Goal: Transaction & Acquisition: Purchase product/service

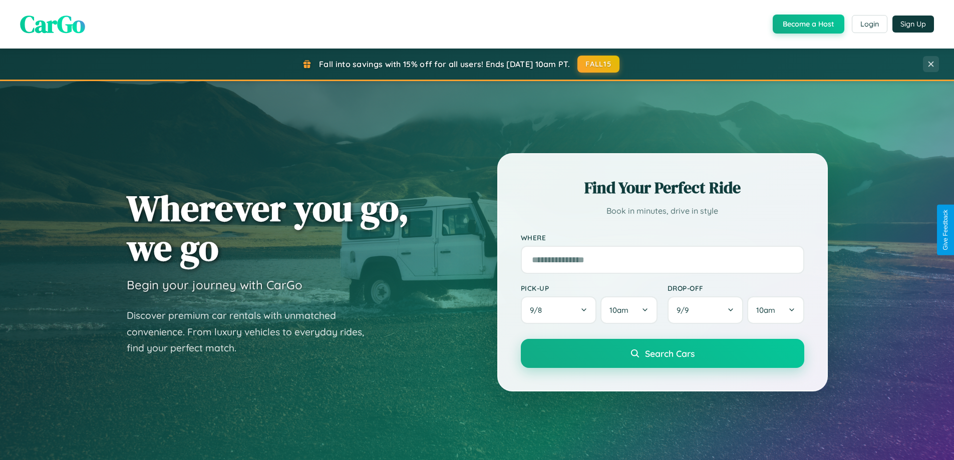
scroll to position [30, 0]
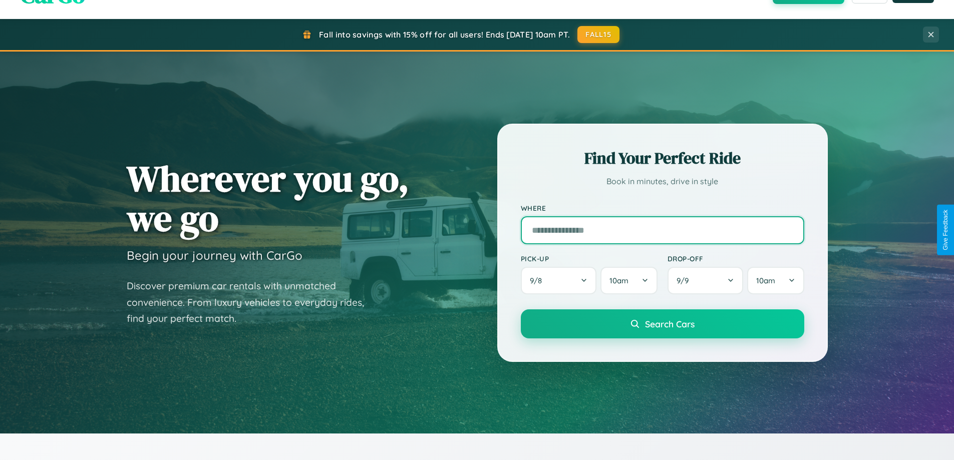
click at [662, 230] on input "text" at bounding box center [663, 230] width 284 height 28
type input "**********"
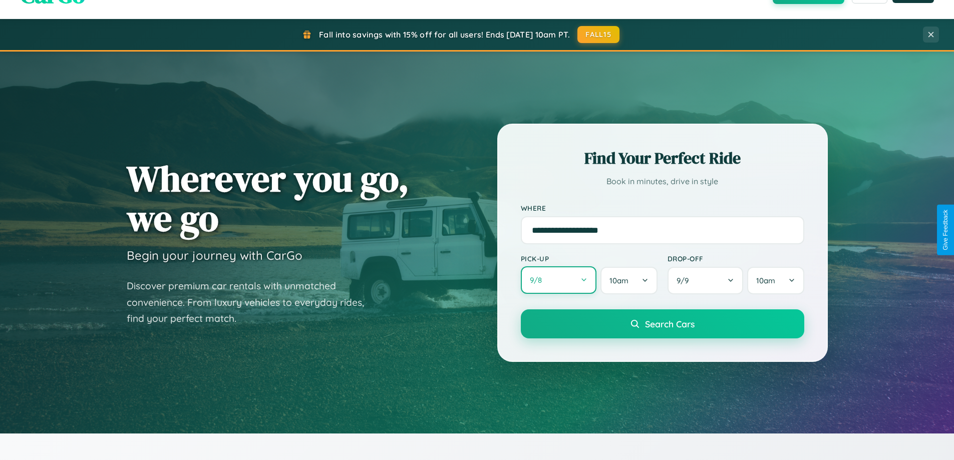
click at [559, 281] on button "9 / 8" at bounding box center [559, 281] width 76 height 28
select select "*"
select select "****"
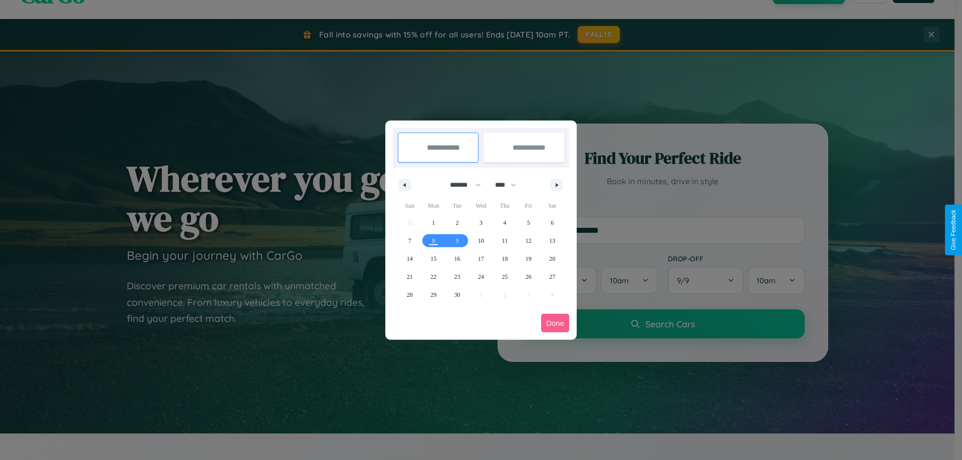
drag, startPoint x: 461, startPoint y: 185, endPoint x: 481, endPoint y: 201, distance: 25.7
click at [461, 185] on select "******* ******** ***** ***** *** **** **** ****** ********* ******* ******** **…" at bounding box center [463, 185] width 43 height 17
select select "*"
click at [552, 222] on span "4" at bounding box center [552, 223] width 3 height 18
type input "**********"
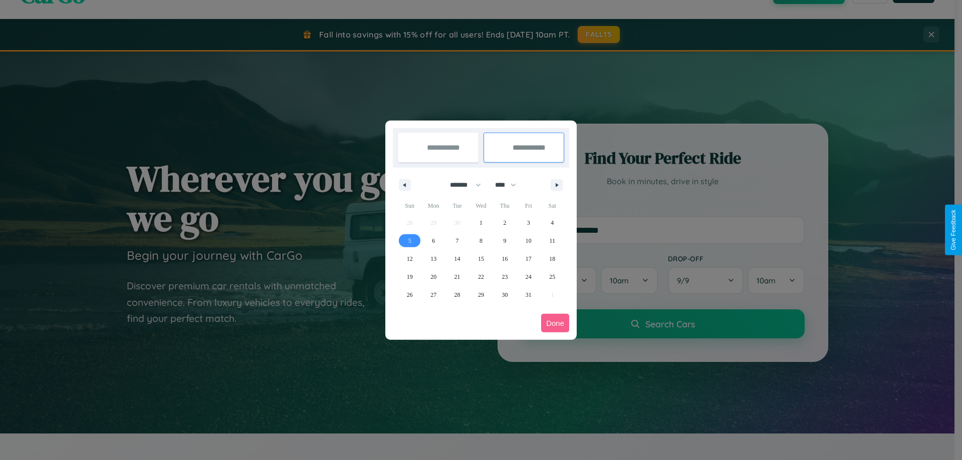
click at [409, 240] on span "5" at bounding box center [409, 241] width 3 height 18
type input "**********"
click at [555, 323] on button "Done" at bounding box center [555, 323] width 28 height 19
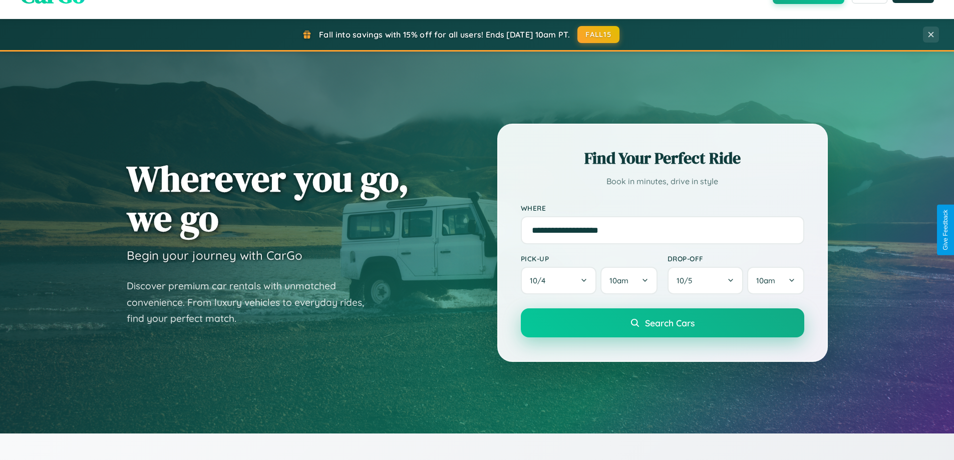
click at [662, 323] on span "Search Cars" at bounding box center [670, 323] width 50 height 11
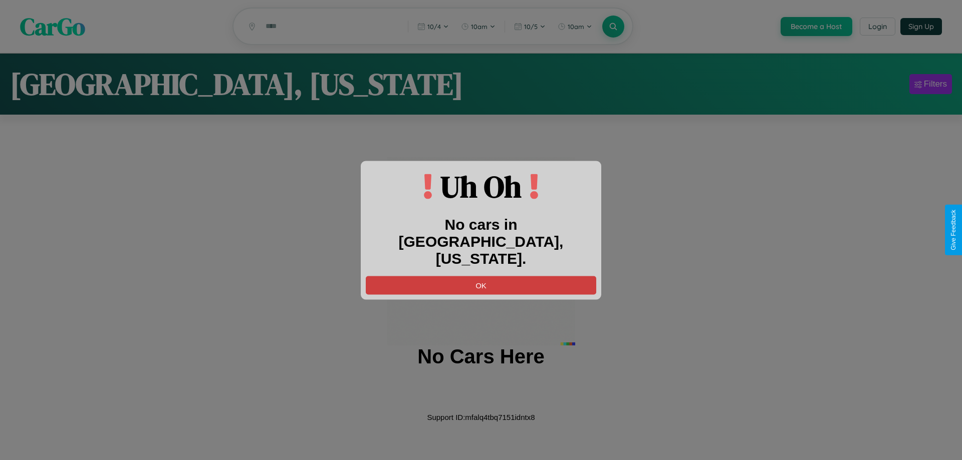
click at [481, 276] on button "OK" at bounding box center [481, 285] width 230 height 19
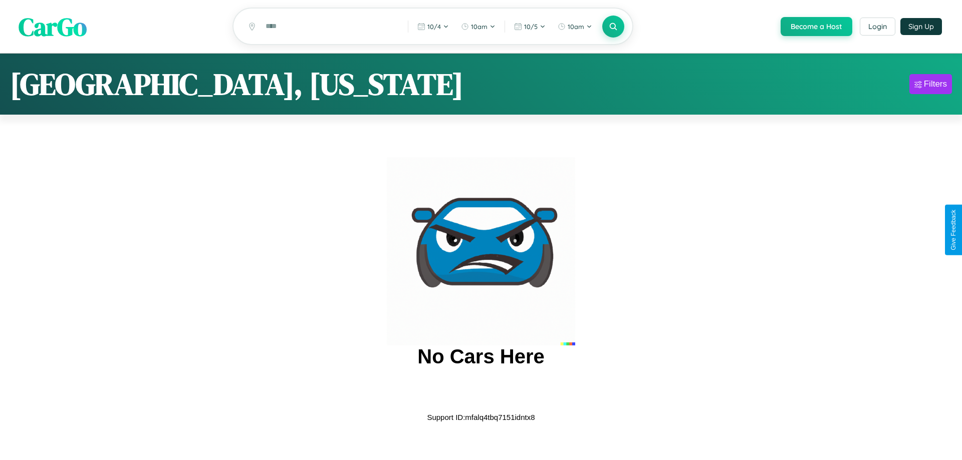
click at [53, 27] on span "CarGo" at bounding box center [53, 26] width 68 height 35
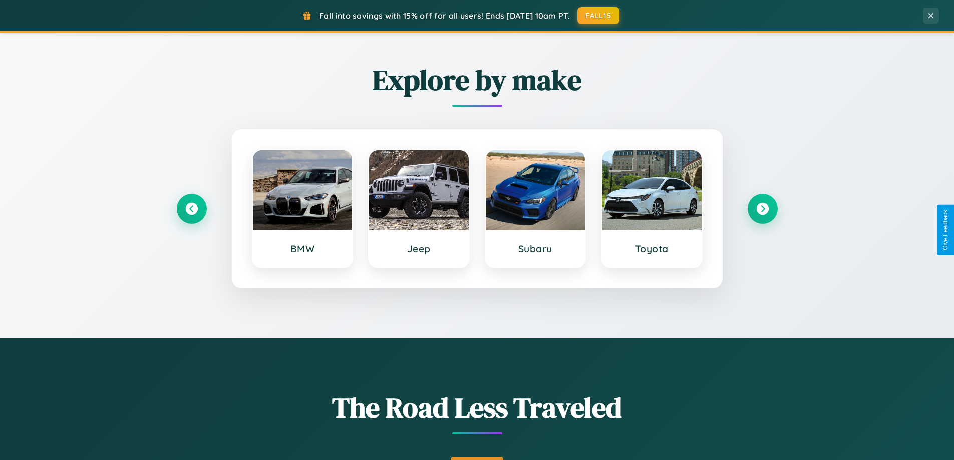
scroll to position [689, 0]
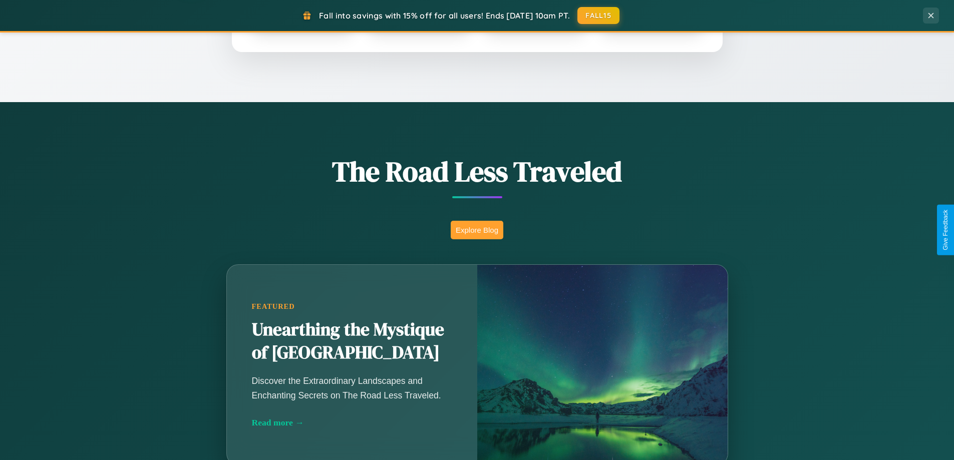
click at [477, 230] on button "Explore Blog" at bounding box center [477, 230] width 53 height 19
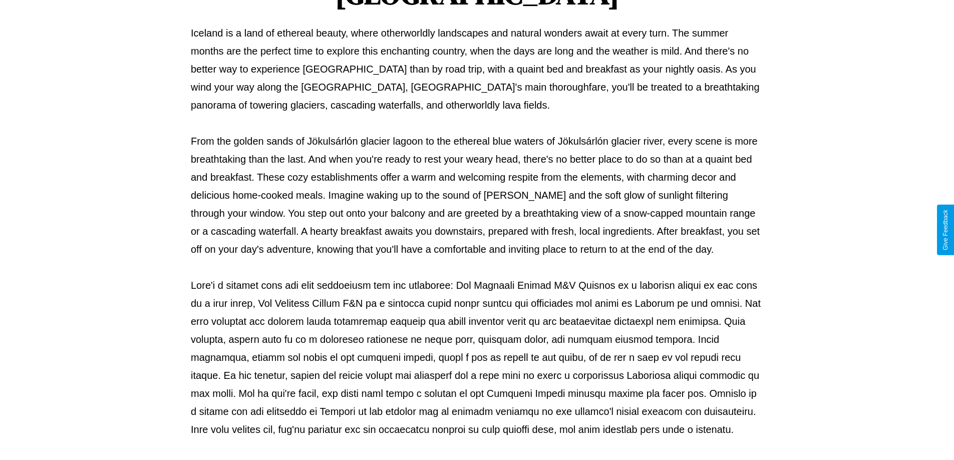
scroll to position [324, 0]
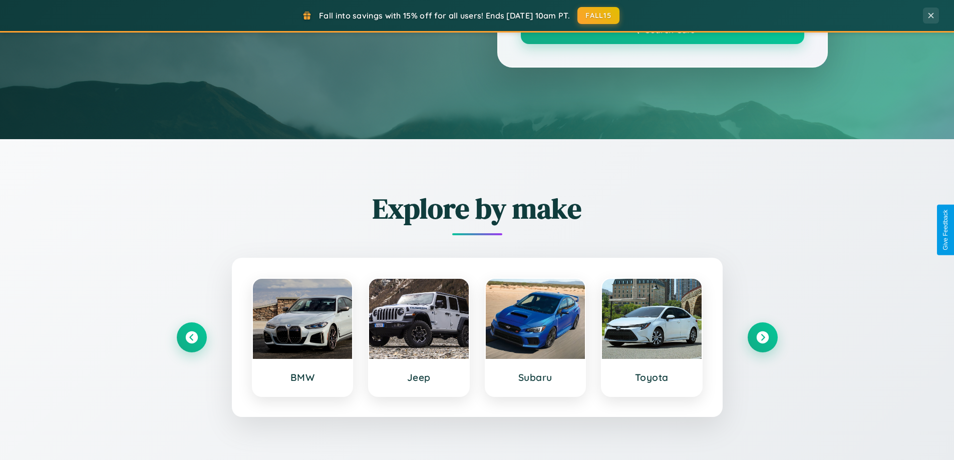
scroll to position [689, 0]
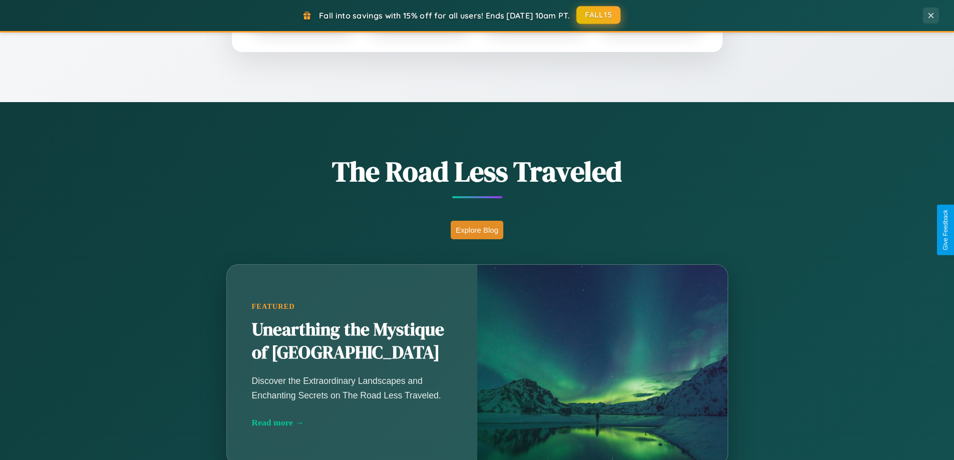
click at [599, 15] on button "FALL15" at bounding box center [599, 15] width 44 height 18
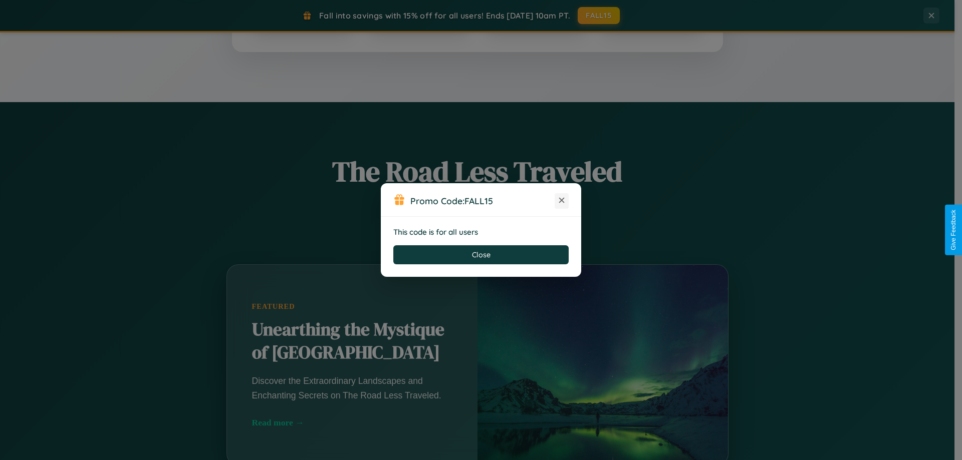
click at [562, 201] on icon at bounding box center [562, 200] width 10 height 10
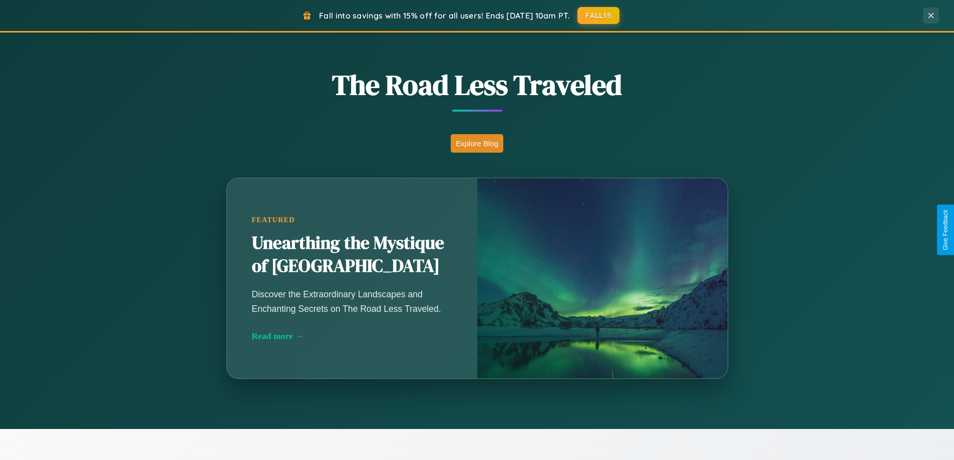
scroll to position [1610, 0]
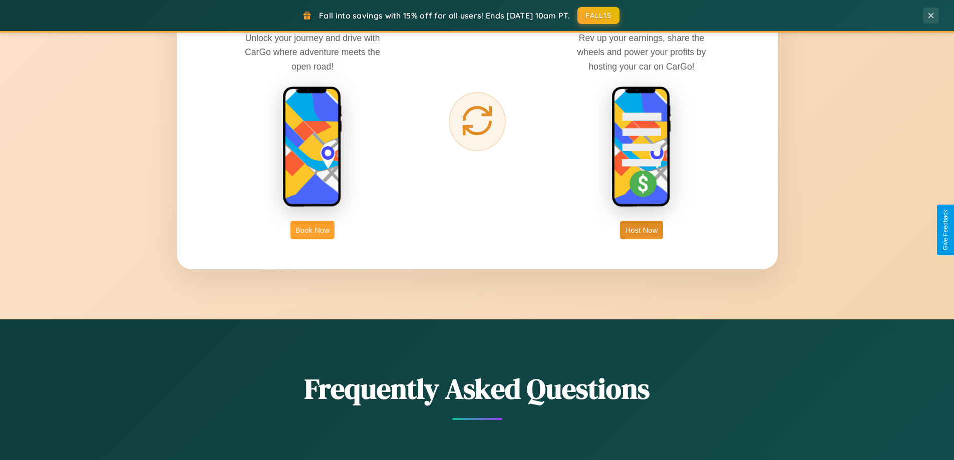
click at [313, 230] on button "Book Now" at bounding box center [313, 230] width 44 height 19
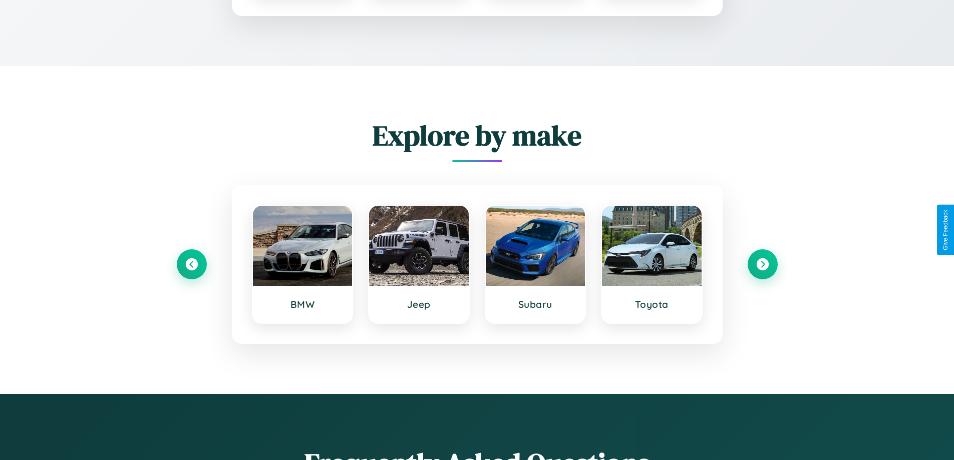
scroll to position [835, 0]
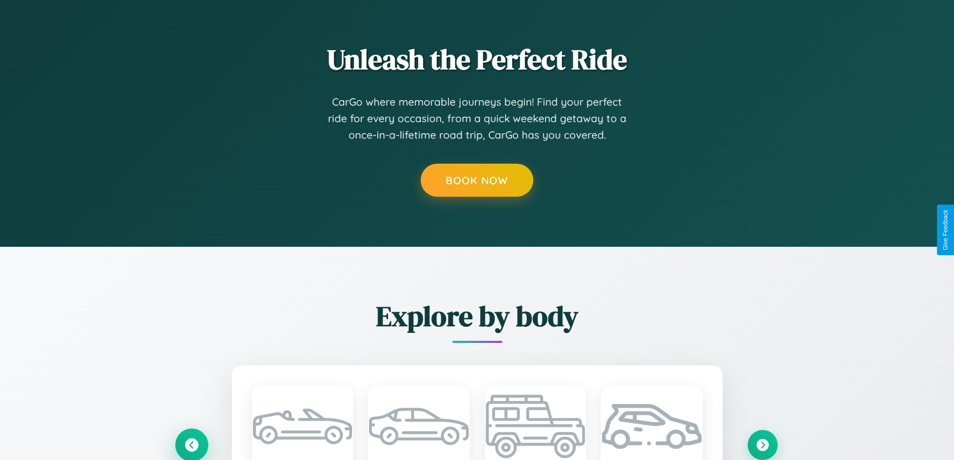
click at [191, 444] on icon at bounding box center [191, 445] width 17 height 17
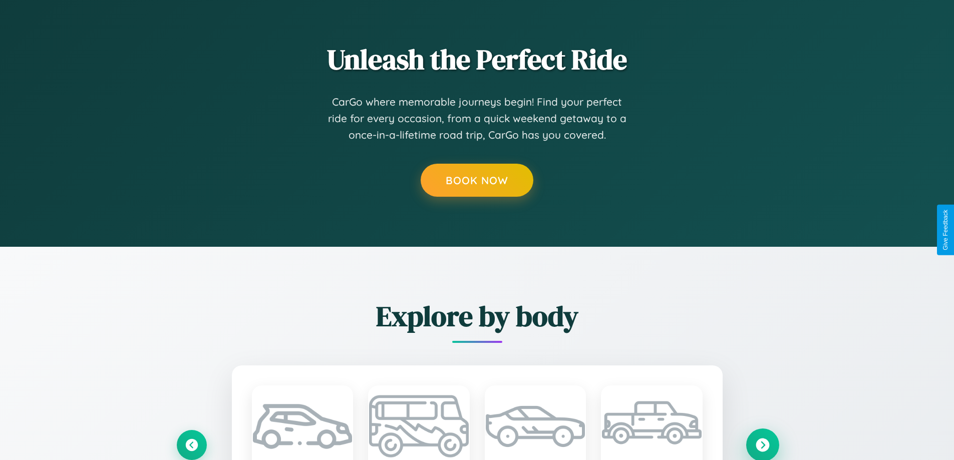
click at [763, 444] on icon at bounding box center [763, 445] width 14 height 14
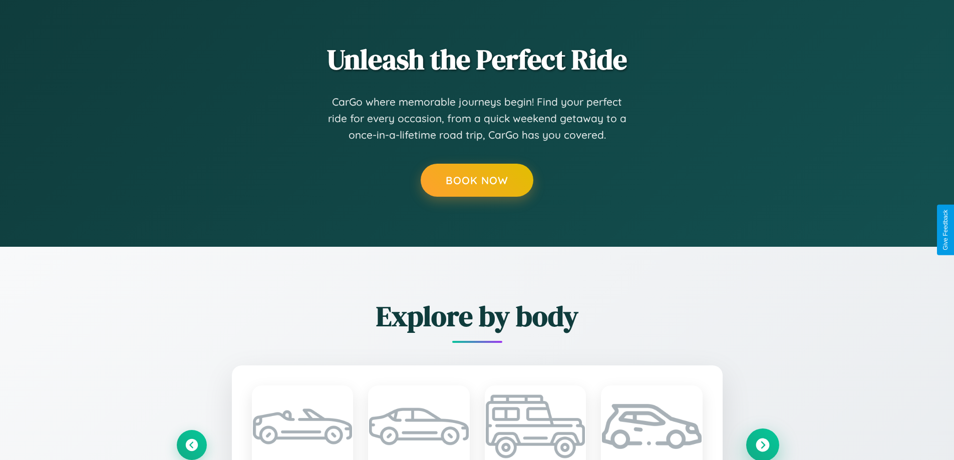
click at [763, 444] on icon at bounding box center [763, 445] width 14 height 14
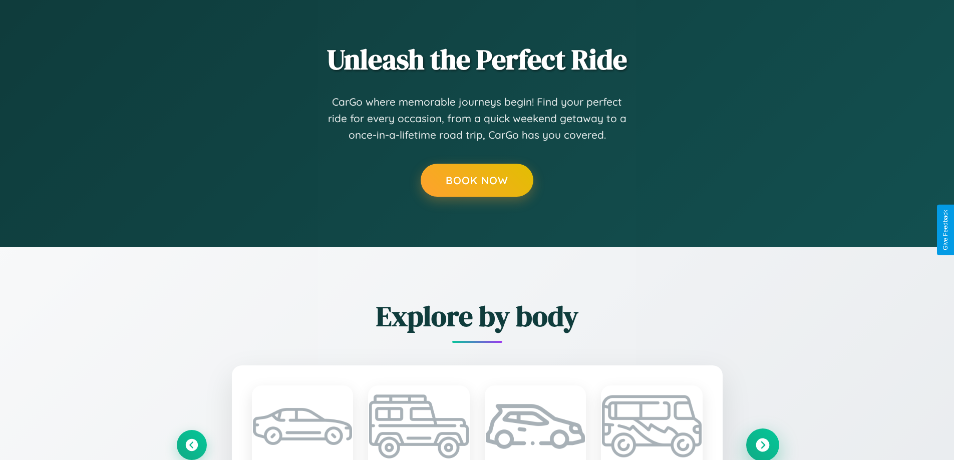
click at [763, 444] on icon at bounding box center [763, 445] width 14 height 14
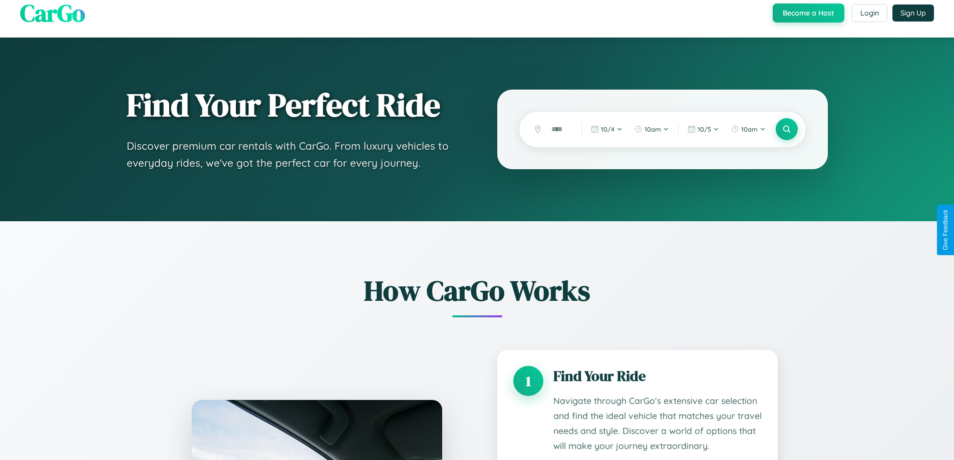
scroll to position [0, 0]
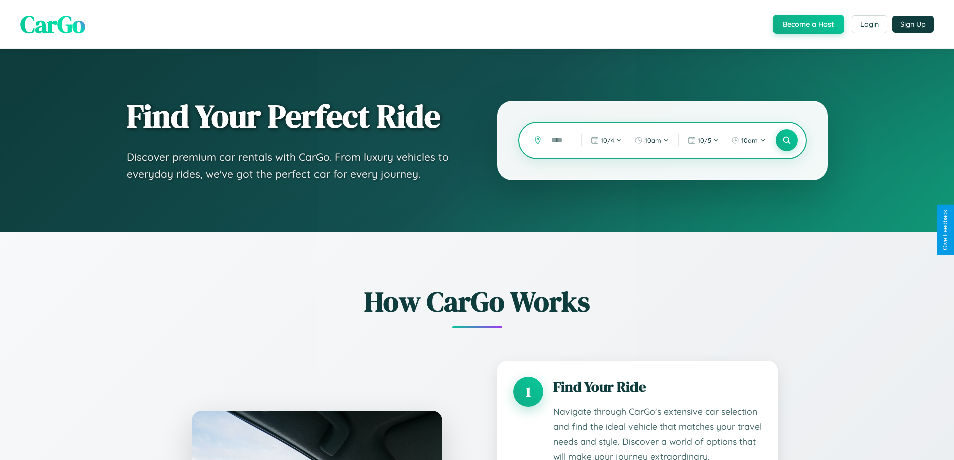
click at [559, 140] on input "text" at bounding box center [559, 141] width 25 height 18
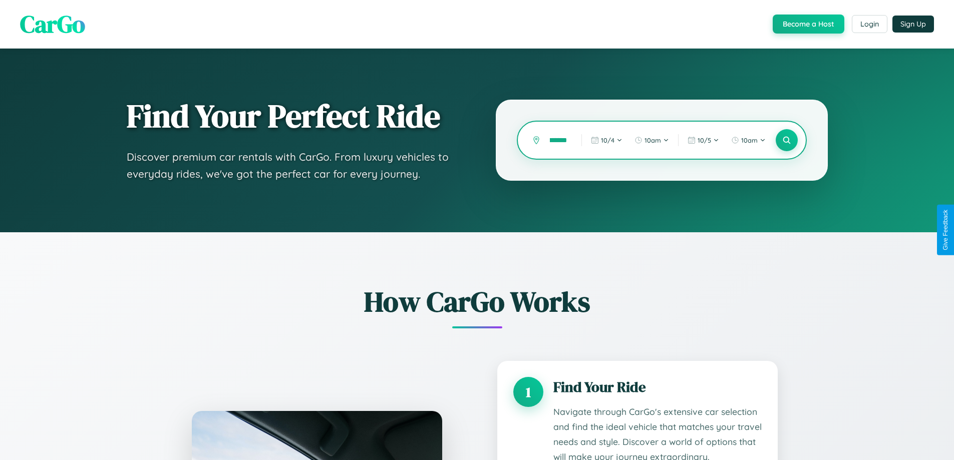
scroll to position [0, 7]
type input "*******"
click at [787, 140] on icon at bounding box center [787, 141] width 10 height 10
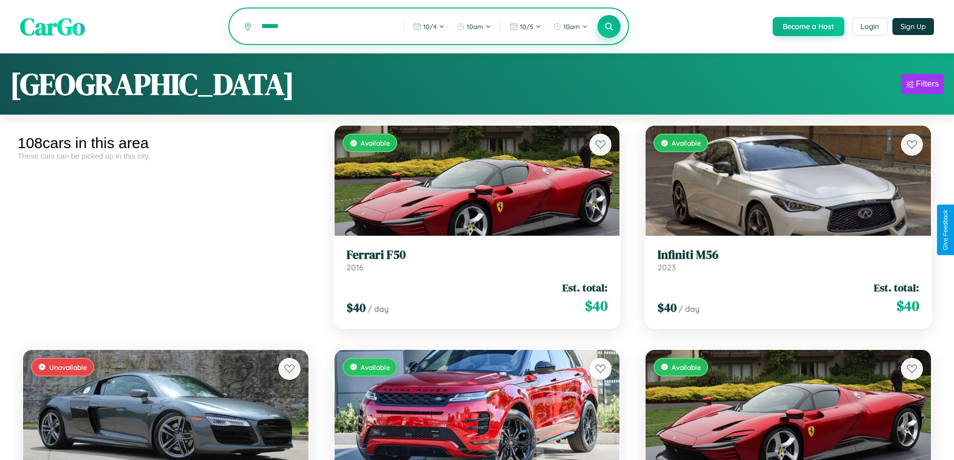
type input "******"
click at [609, 27] on icon at bounding box center [610, 27] width 10 height 10
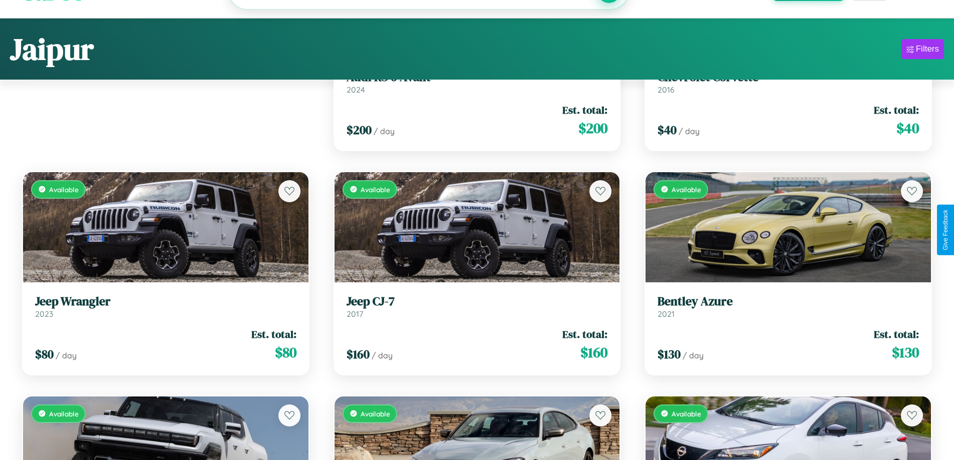
scroll to position [5077, 0]
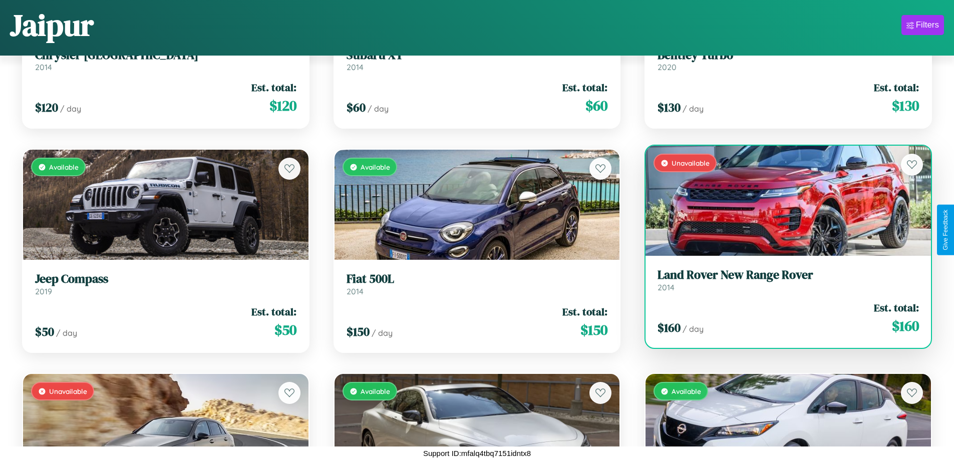
click at [782, 319] on div "$ 160 / day Est. total: $ 160" at bounding box center [789, 319] width 262 height 36
click at [782, 318] on div "$ 160 / day Est. total: $ 160" at bounding box center [789, 319] width 262 height 36
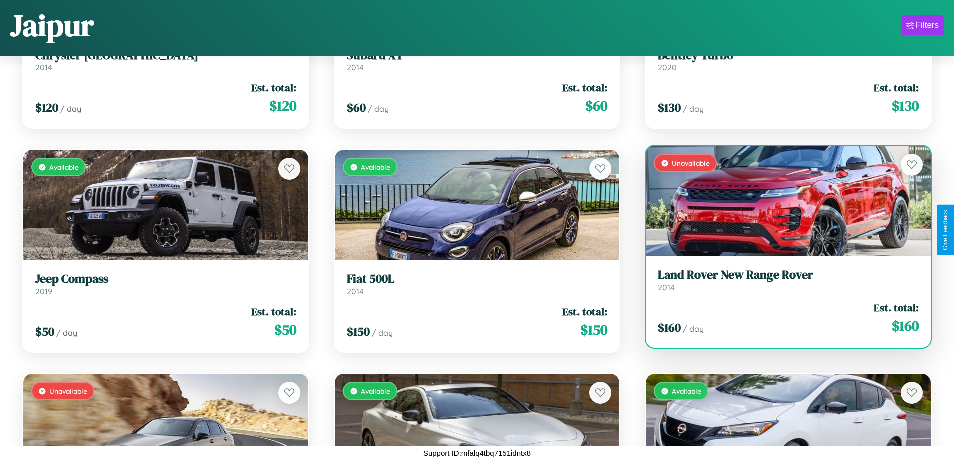
click at [782, 318] on div "$ 160 / day Est. total: $ 160" at bounding box center [789, 319] width 262 height 36
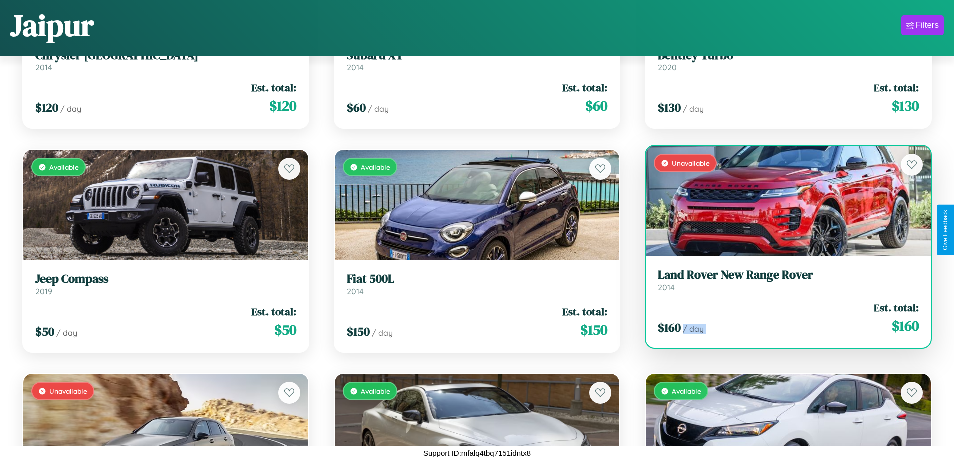
click at [782, 318] on div "$ 160 / day Est. total: $ 160" at bounding box center [789, 319] width 262 height 36
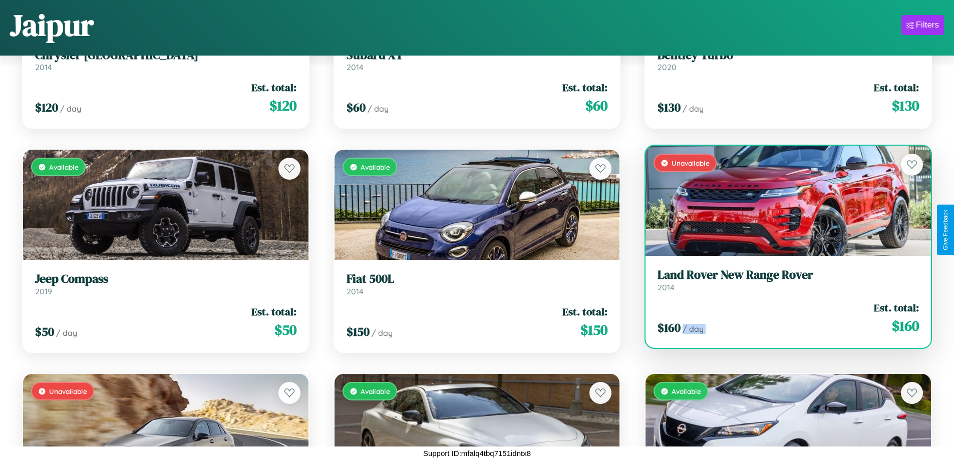
click at [782, 318] on div "$ 160 / day Est. total: $ 160" at bounding box center [789, 319] width 262 height 36
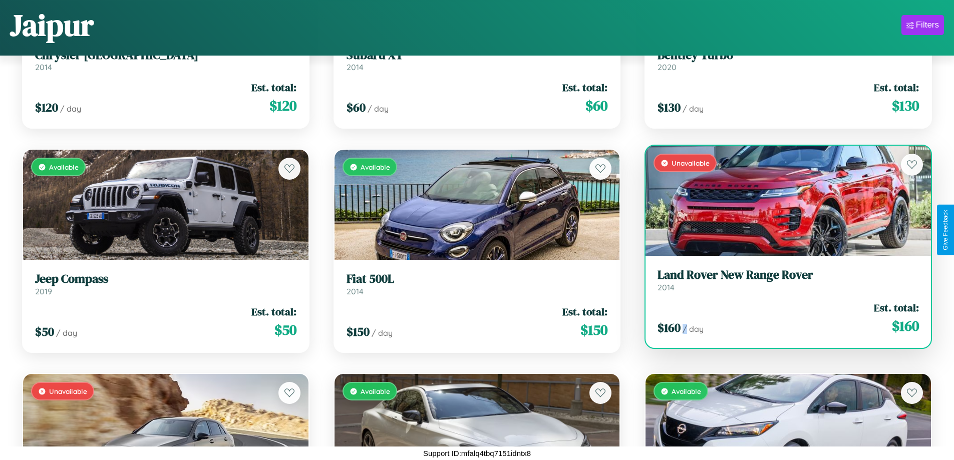
click at [782, 318] on div "$ 160 / day Est. total: $ 160" at bounding box center [789, 319] width 262 height 36
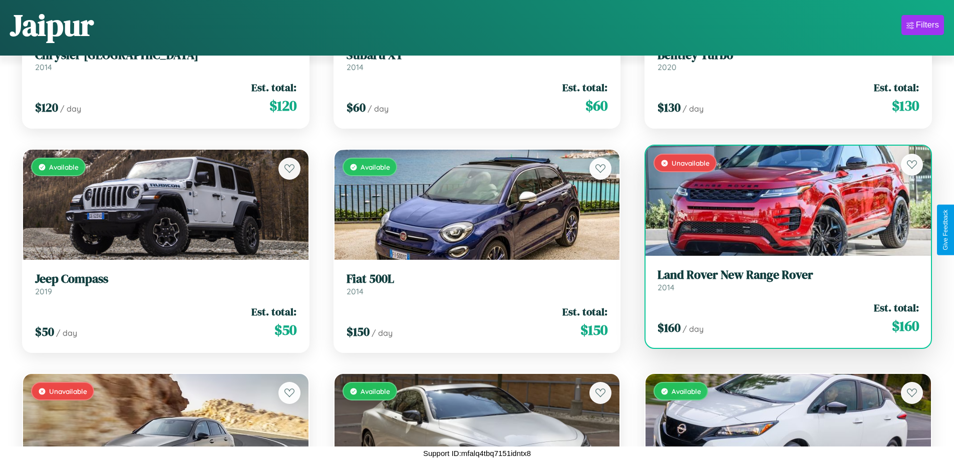
click at [782, 280] on h3 "Land Rover New Range Rover" at bounding box center [789, 275] width 262 height 15
